Goal: Task Accomplishment & Management: Use online tool/utility

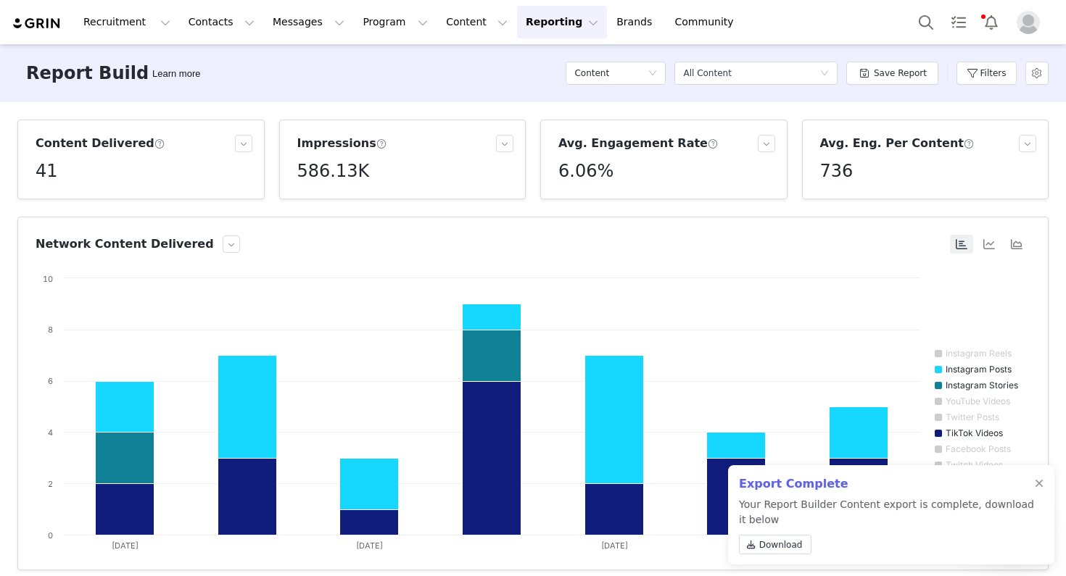
scroll to position [335, 0]
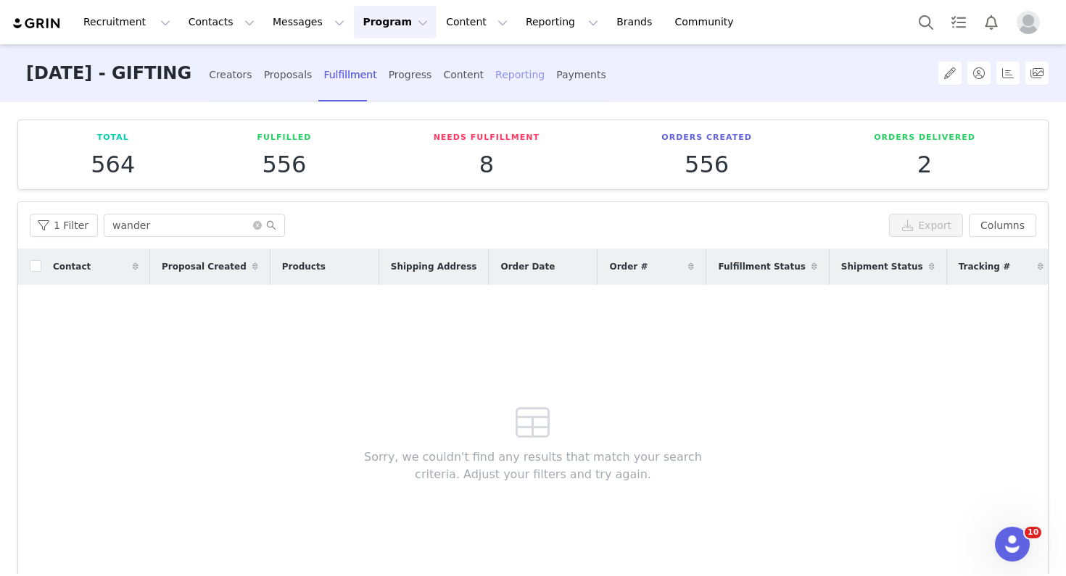
click at [504, 75] on div "Creators Proposals Fulfillment Progress Content Reporting Payments" at bounding box center [407, 75] width 397 height 38
click at [510, 75] on div "Reporting" at bounding box center [519, 75] width 49 height 38
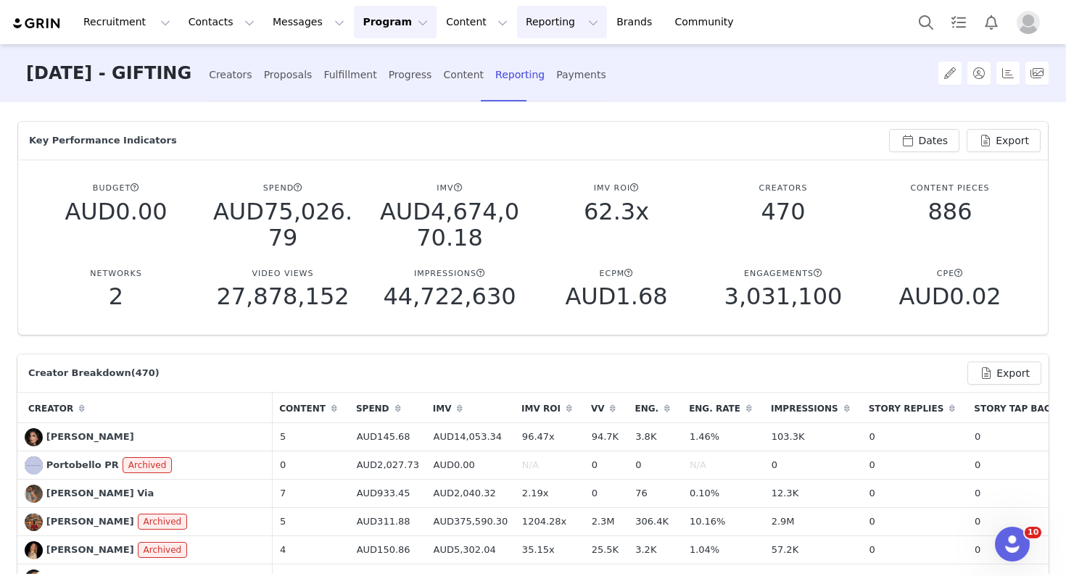
click at [539, 17] on button "Reporting Reporting" at bounding box center [562, 22] width 90 height 33
click at [526, 98] on p "Report Builder" at bounding box center [528, 90] width 72 height 15
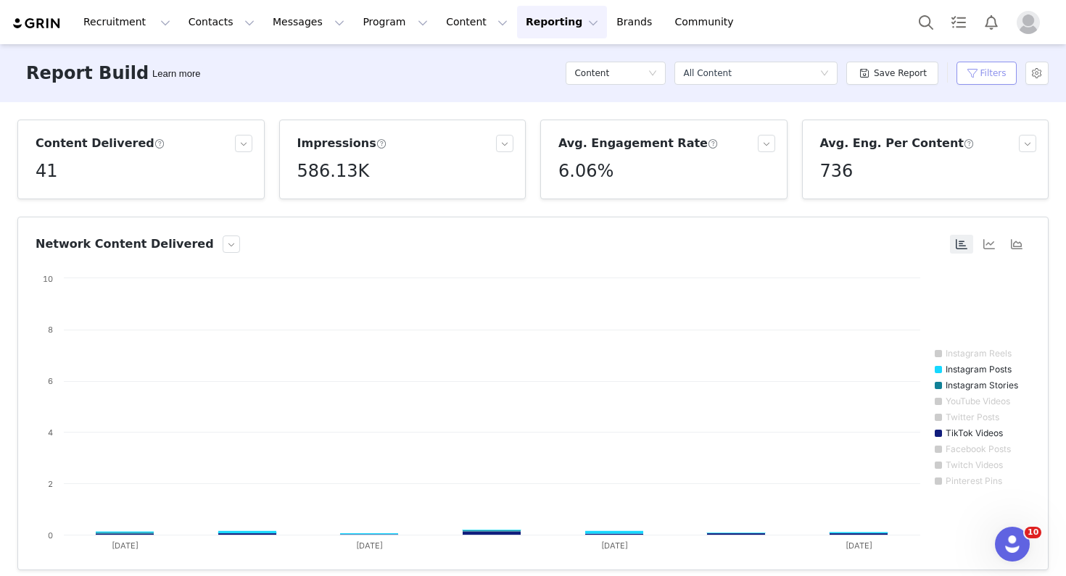
click at [973, 67] on button "Filters" at bounding box center [986, 73] width 60 height 23
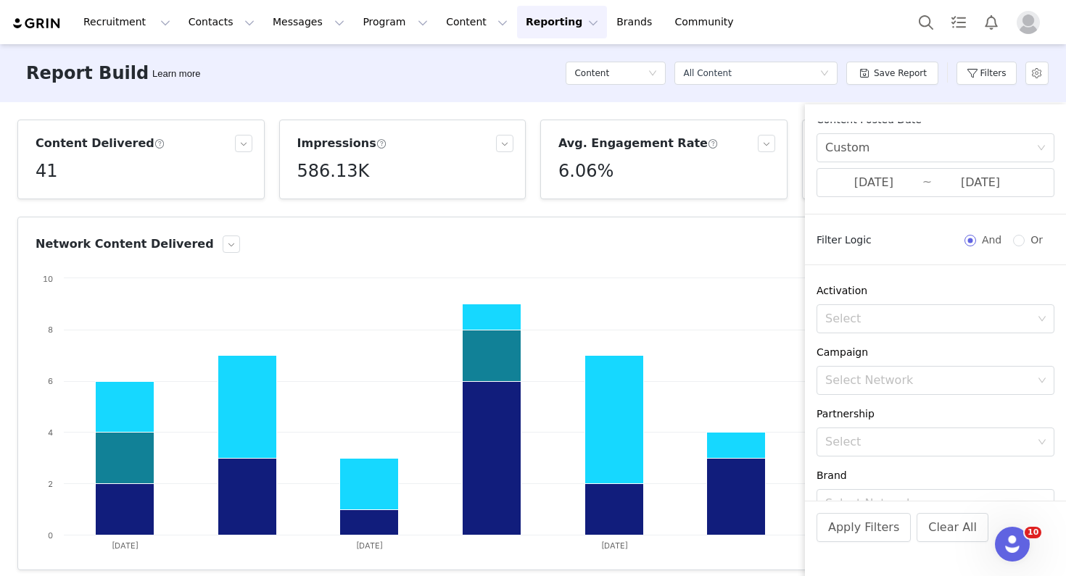
scroll to position [8, 0]
click at [887, 184] on input "[DATE]" at bounding box center [873, 184] width 97 height 19
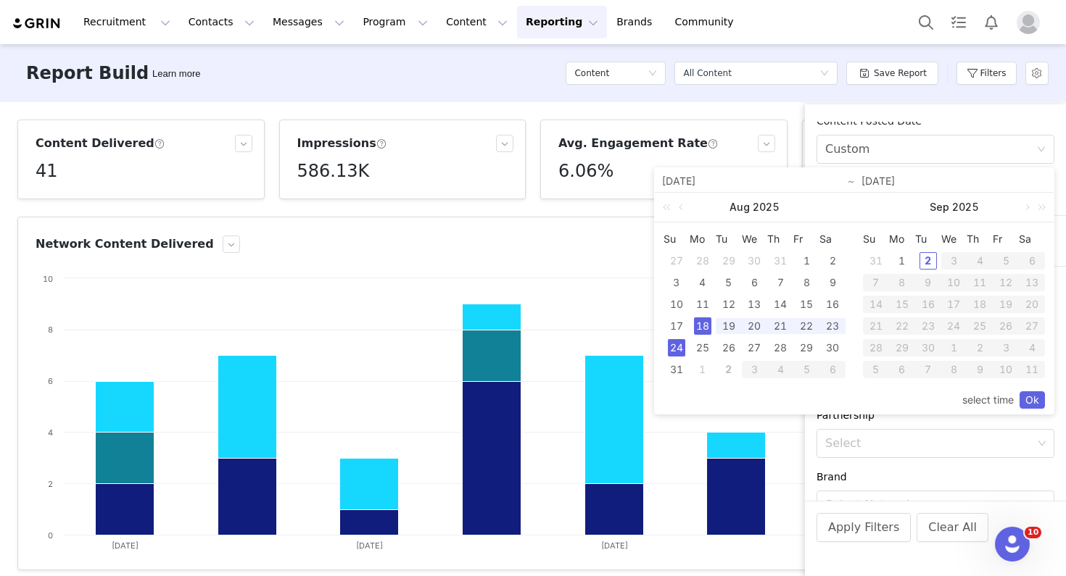
click at [700, 328] on div "18" at bounding box center [702, 326] width 17 height 17
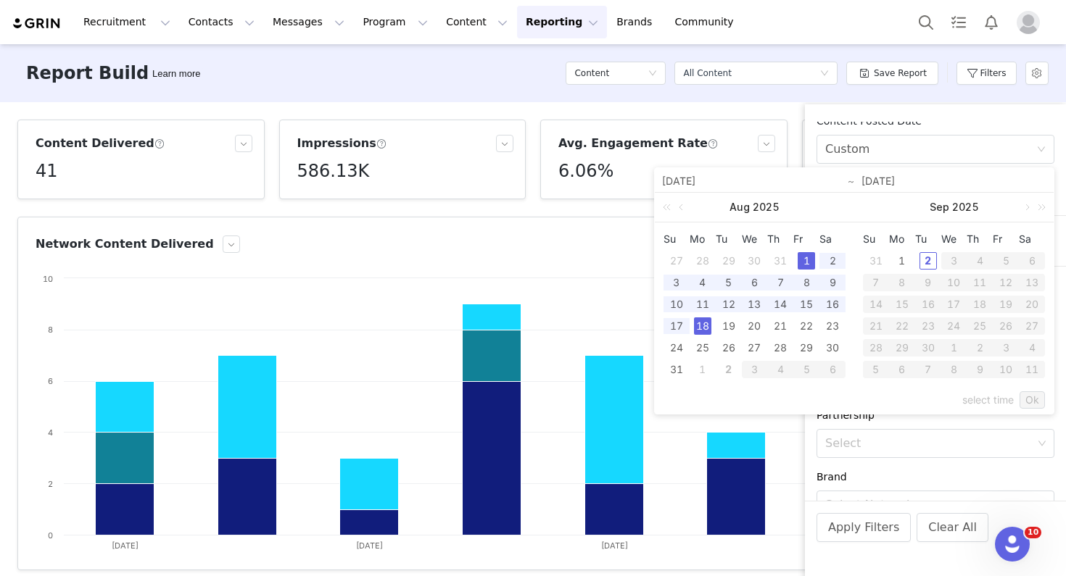
click at [802, 262] on div "1" at bounding box center [805, 260] width 17 height 17
type input "[DATE]"
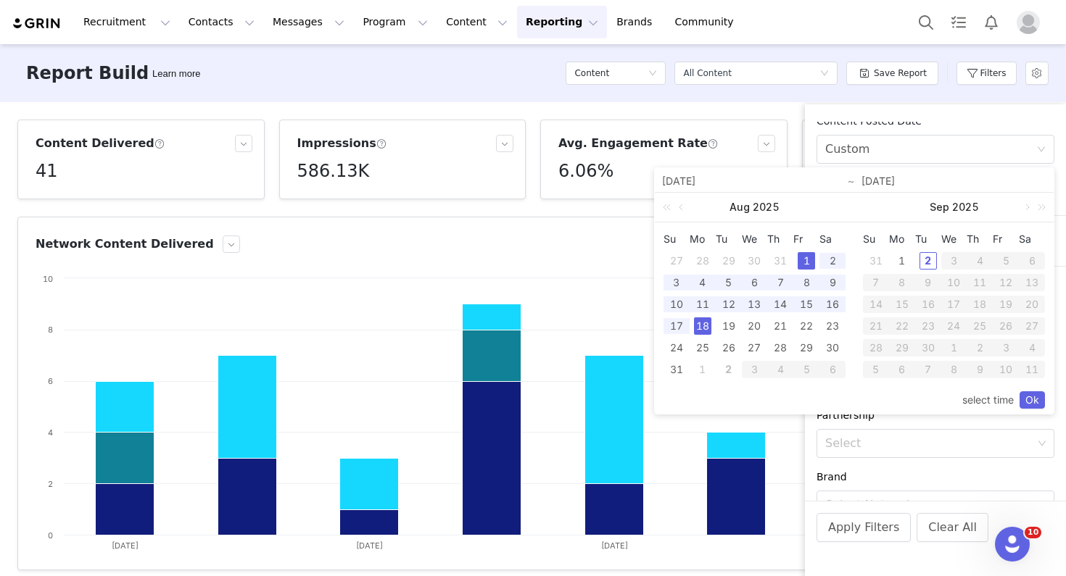
click at [701, 260] on div "28" at bounding box center [702, 260] width 17 height 17
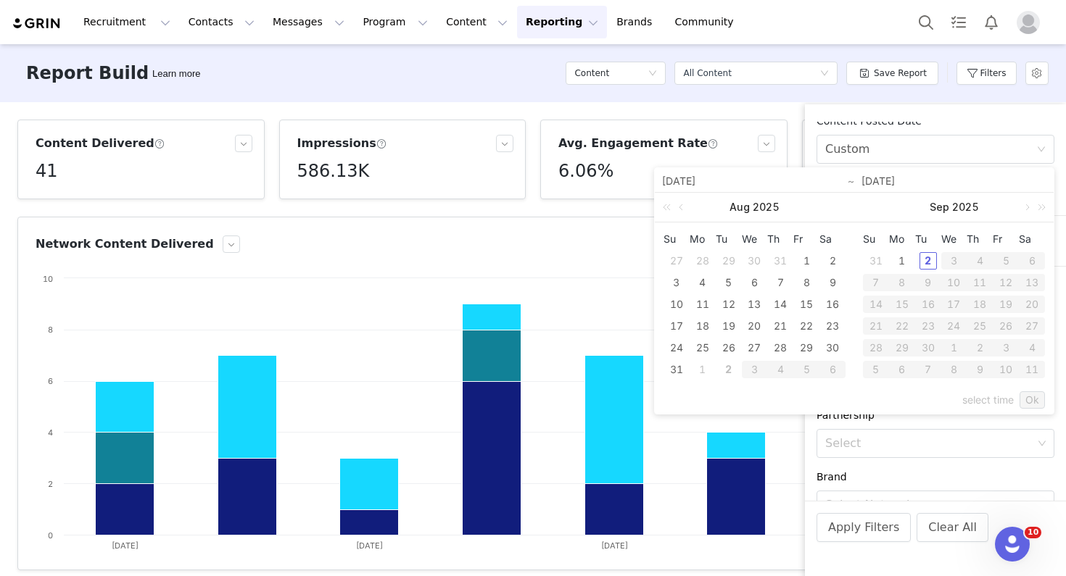
click at [700, 257] on div "28" at bounding box center [702, 260] width 17 height 17
type input "[DATE]"
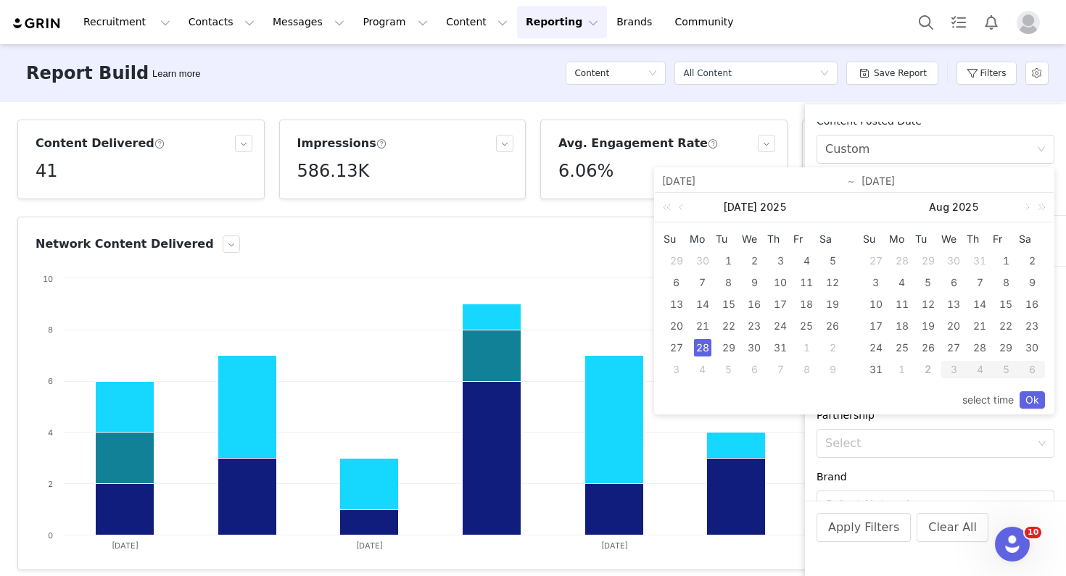
click at [949, 367] on div "3" at bounding box center [954, 369] width 26 height 17
click at [954, 370] on div "3" at bounding box center [954, 369] width 26 height 17
click at [699, 345] on div "28" at bounding box center [702, 347] width 17 height 17
click at [877, 281] on div "3" at bounding box center [875, 282] width 17 height 17
type input "[DATE]"
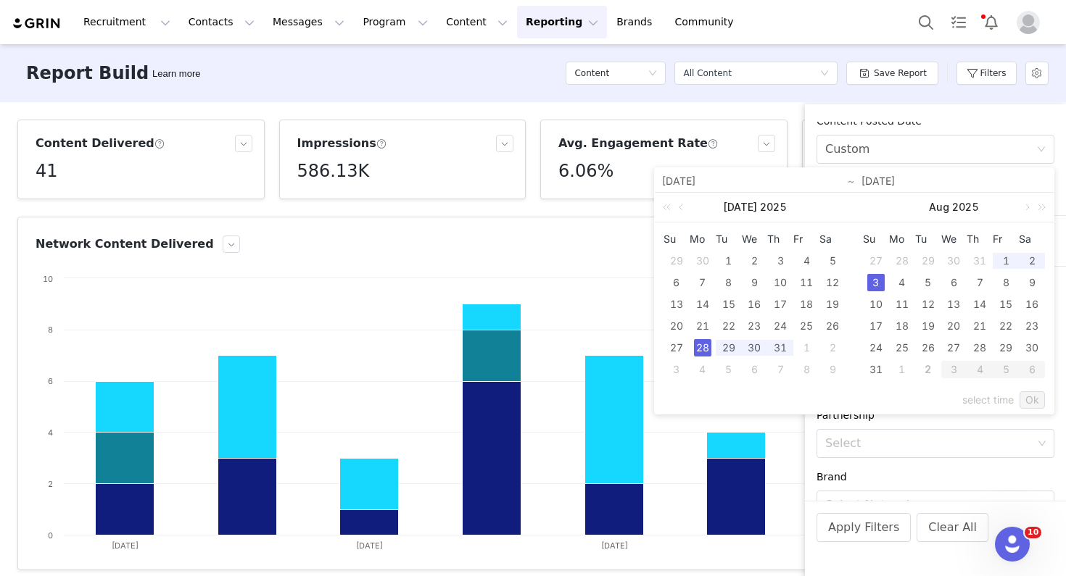
type input "[DATE]"
click at [1024, 397] on link "Ok" at bounding box center [1031, 399] width 25 height 17
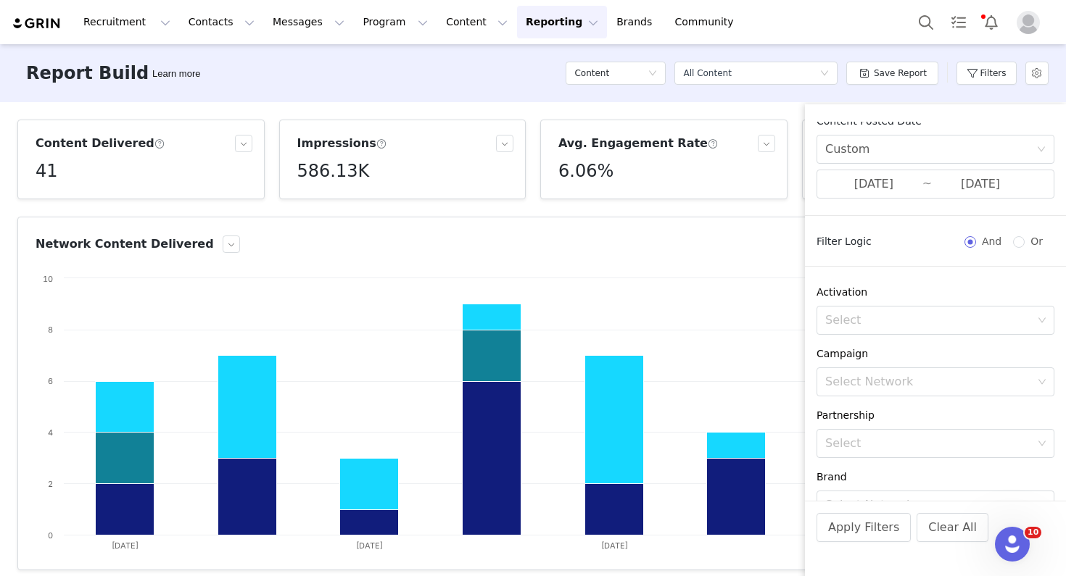
scroll to position [209, 0]
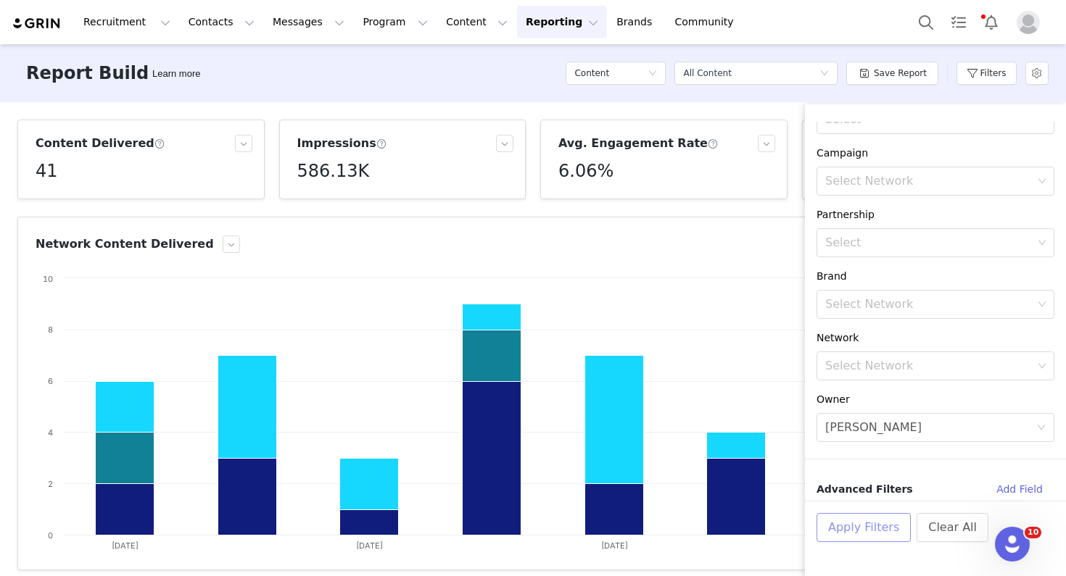
click at [874, 520] on button "Apply Filters" at bounding box center [863, 527] width 94 height 29
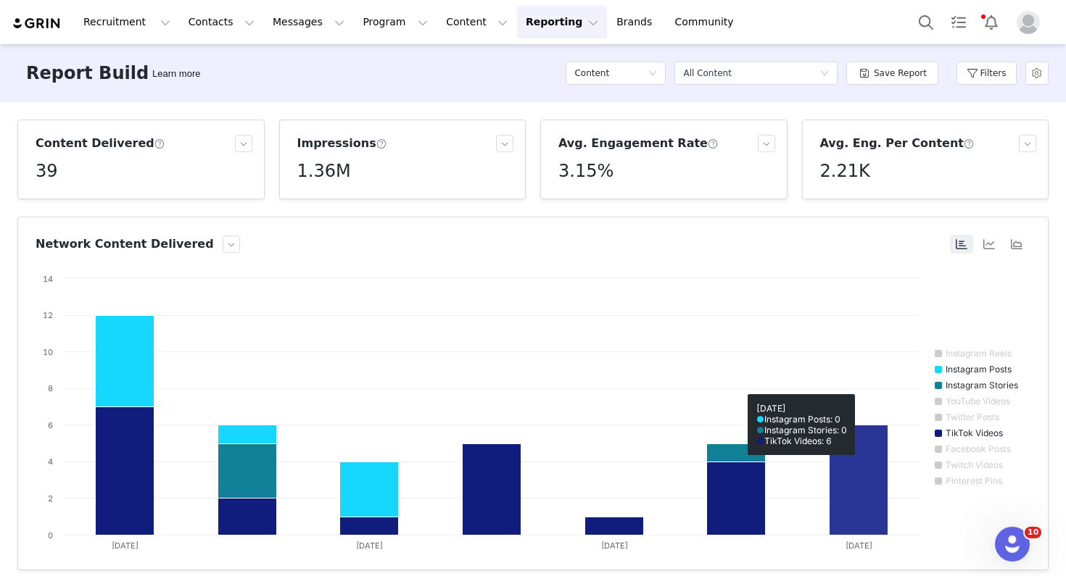
scroll to position [6, 0]
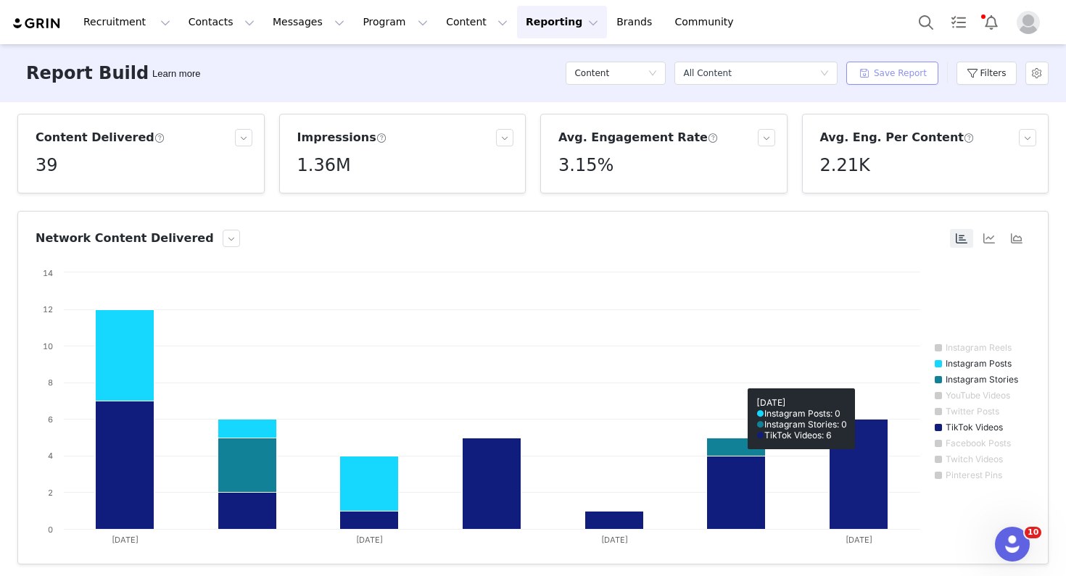
click at [896, 67] on button "Save Report" at bounding box center [892, 73] width 92 height 23
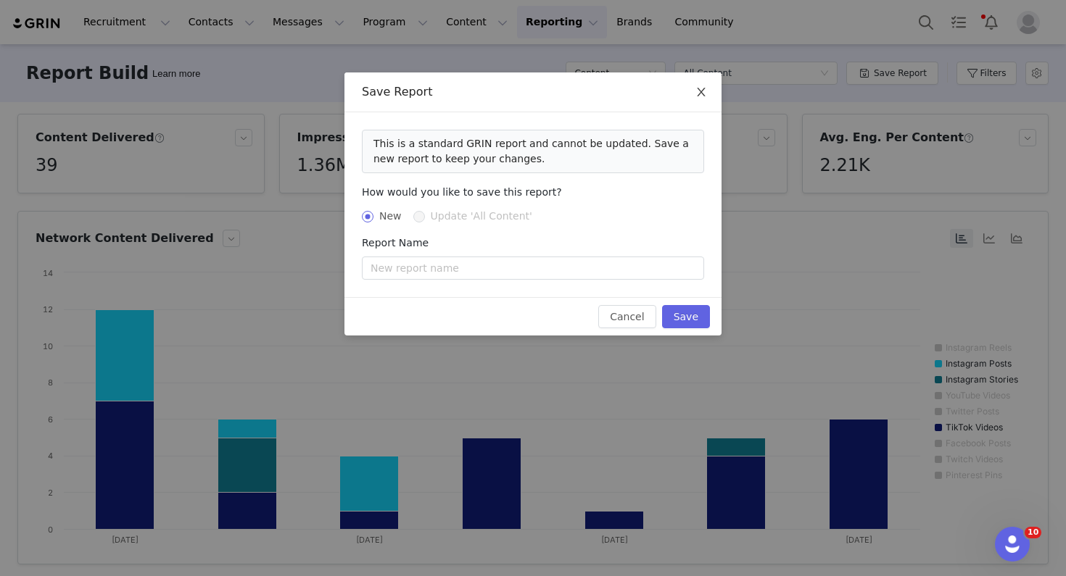
click at [694, 94] on span "Close" at bounding box center [701, 92] width 41 height 41
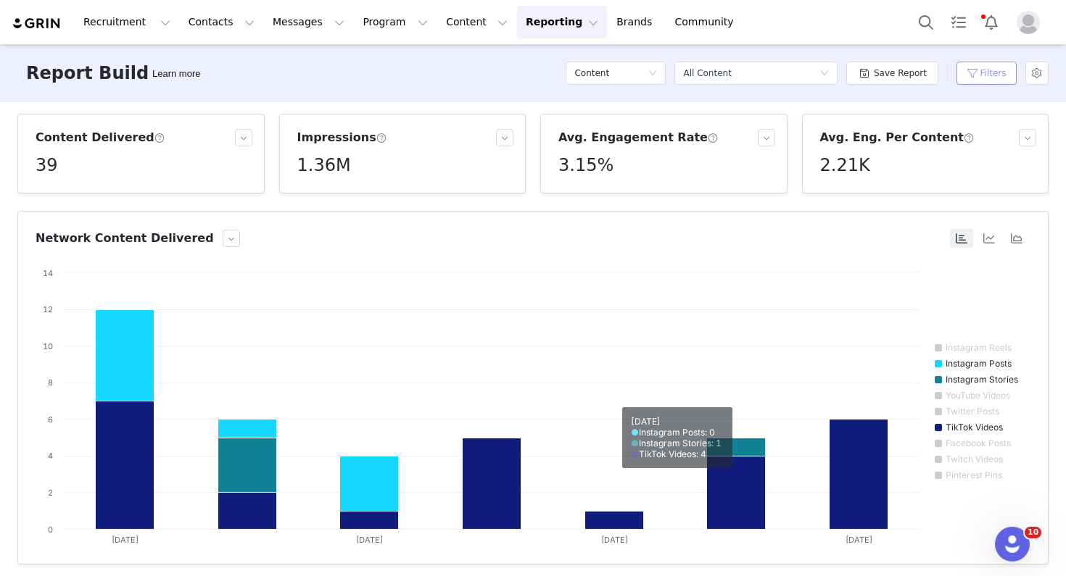
click at [987, 78] on button "Filters" at bounding box center [986, 73] width 60 height 23
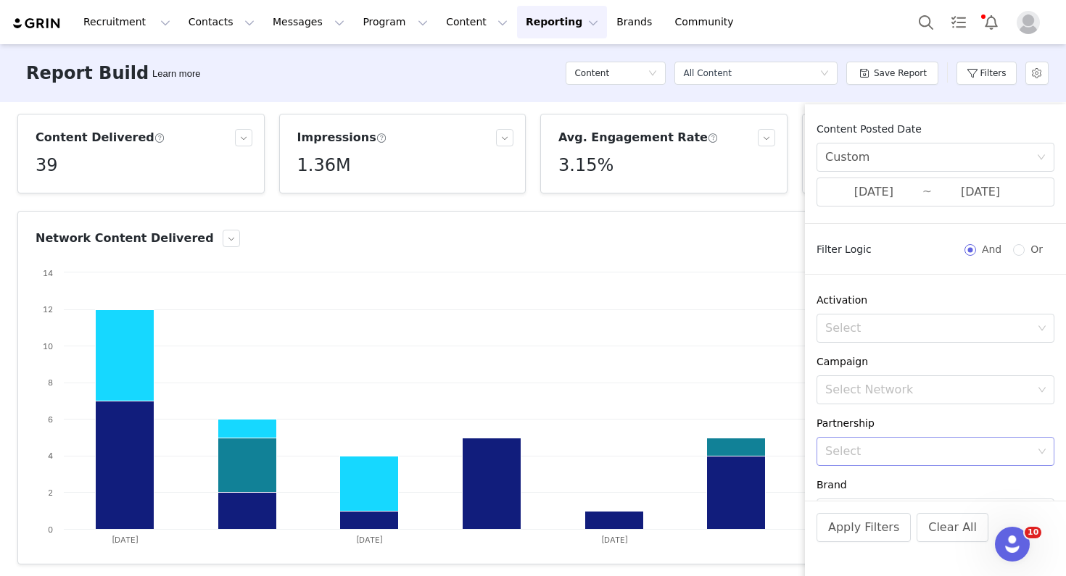
scroll to position [209, 0]
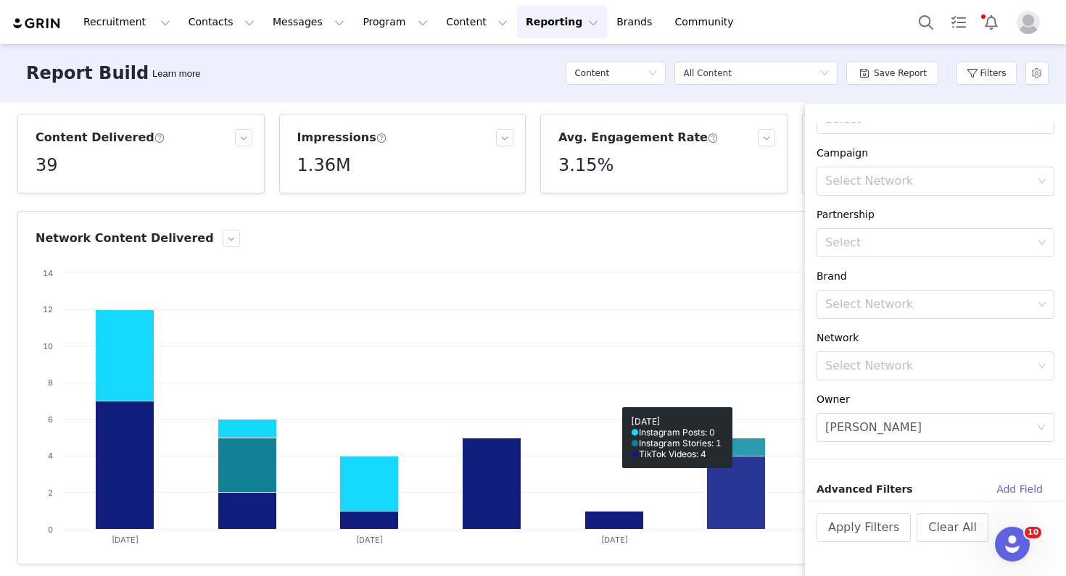
click at [749, 363] on rect at bounding box center [533, 410] width 995 height 290
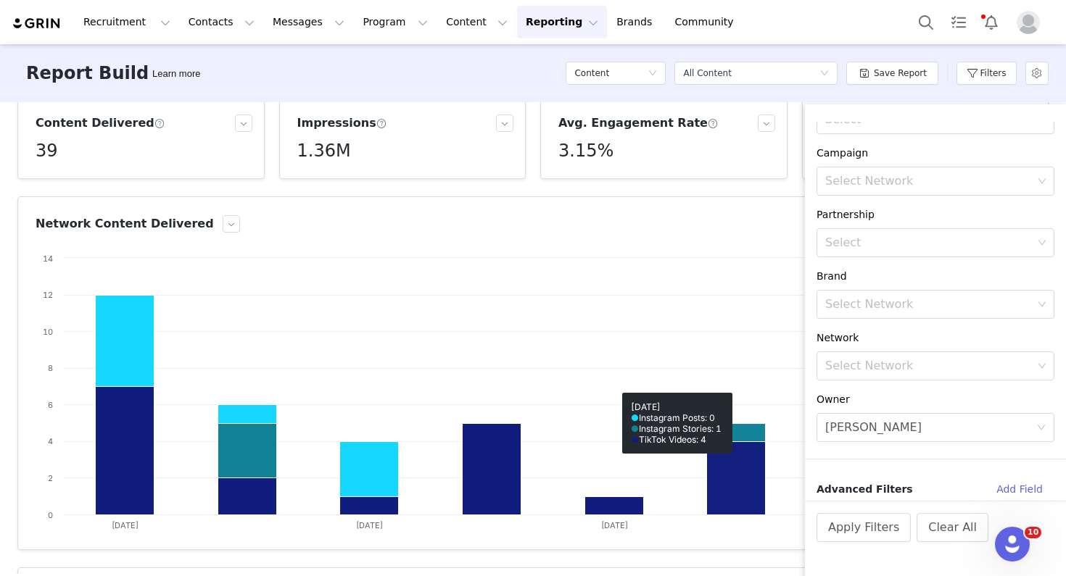
click at [784, 191] on div "Content Delivered 39 Impressions 1.36M Avg. Engagement Rate 3.15% Avg. Eng. Per…" at bounding box center [533, 338] width 1066 height 472
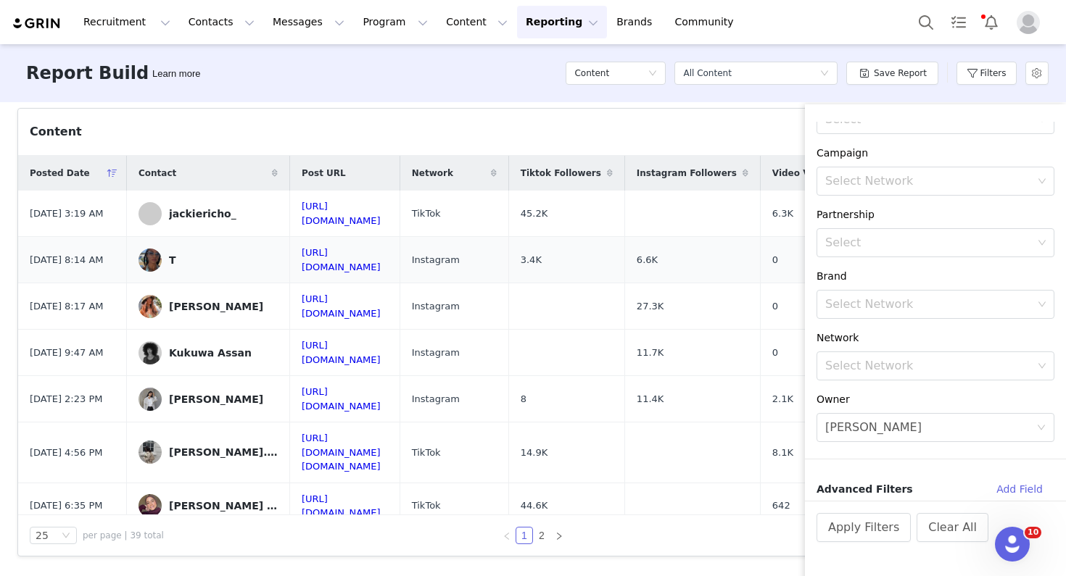
scroll to position [382, 0]
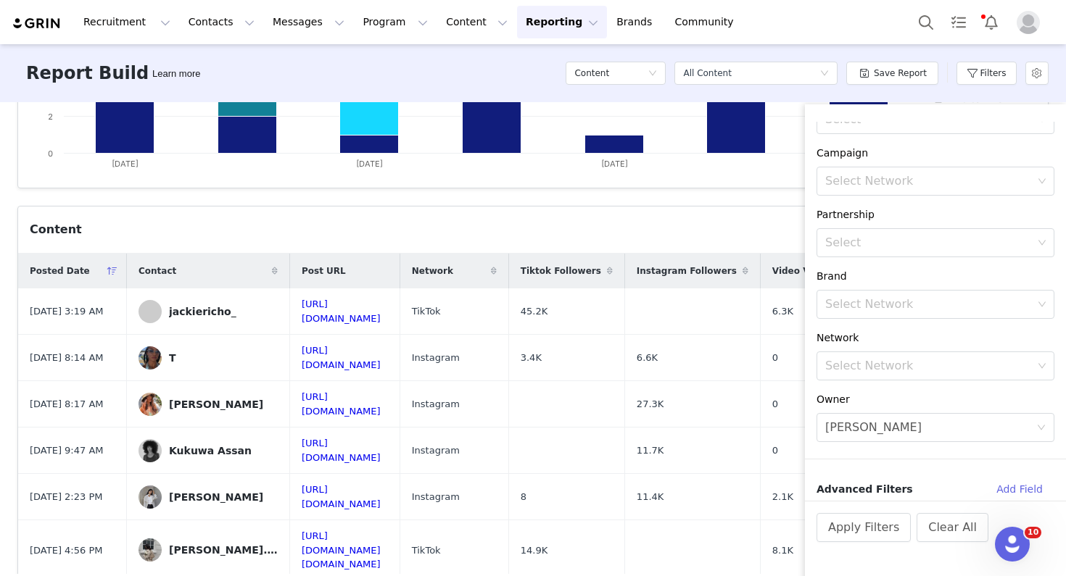
click at [791, 204] on div "Content Delivered 39 Impressions 1.36M Avg. Engagement Rate 3.15% Avg. Eng. Per…" at bounding box center [533, 338] width 1066 height 472
click at [870, 530] on button "Apply Filters" at bounding box center [863, 527] width 94 height 29
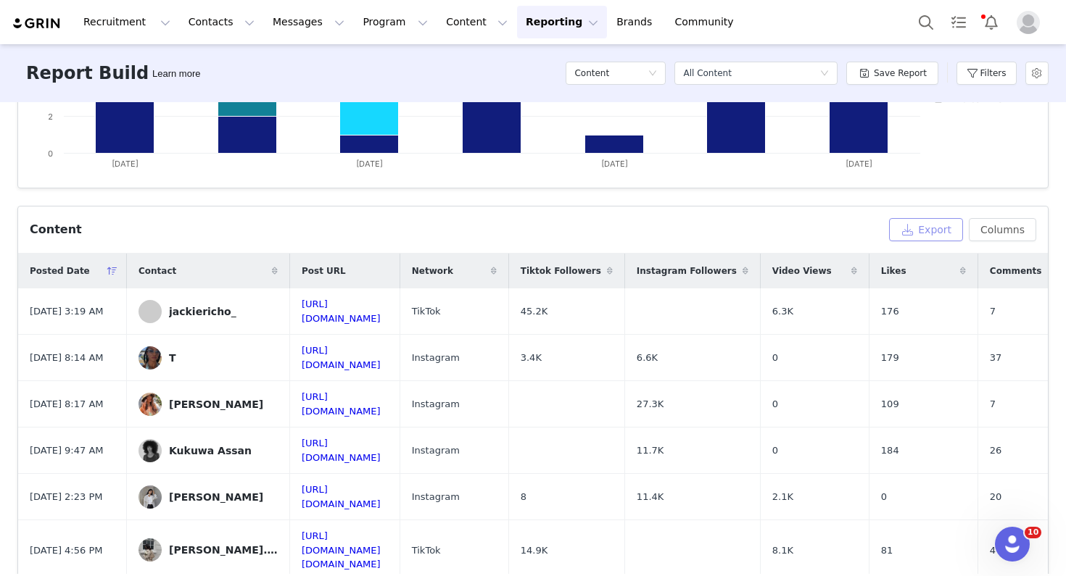
click at [921, 229] on button "Export" at bounding box center [926, 229] width 74 height 23
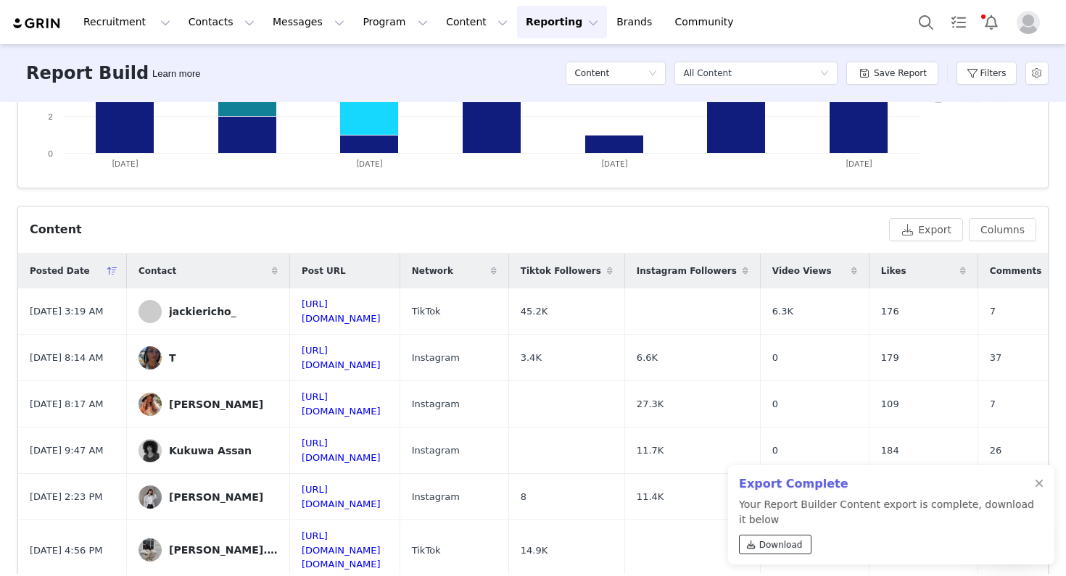
click at [755, 544] on span at bounding box center [751, 545] width 13 height 13
click at [797, 544] on span "Download" at bounding box center [780, 545] width 43 height 13
